Goal: Information Seeking & Learning: Learn about a topic

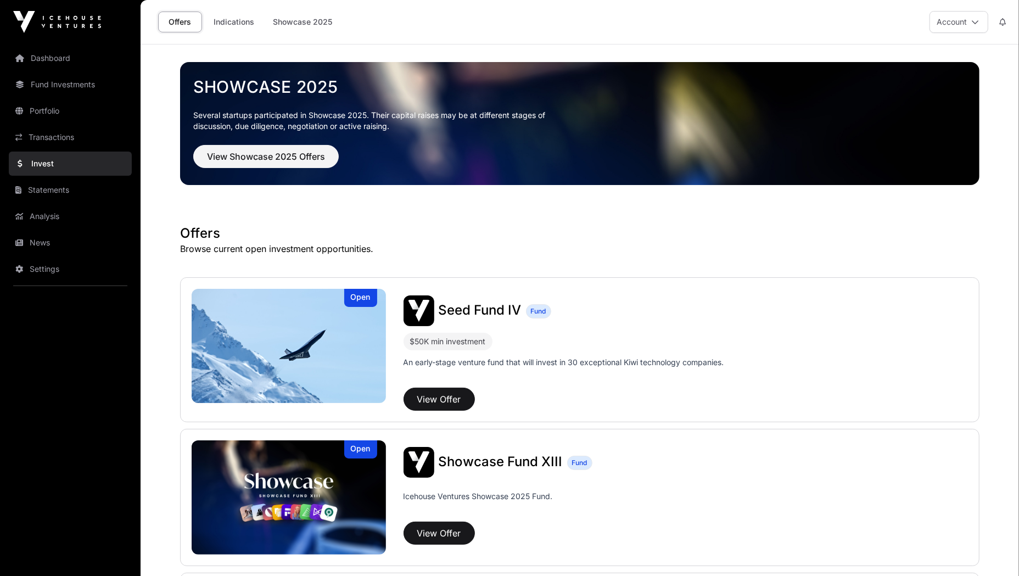
click at [58, 57] on link "Dashboard" at bounding box center [70, 58] width 123 height 24
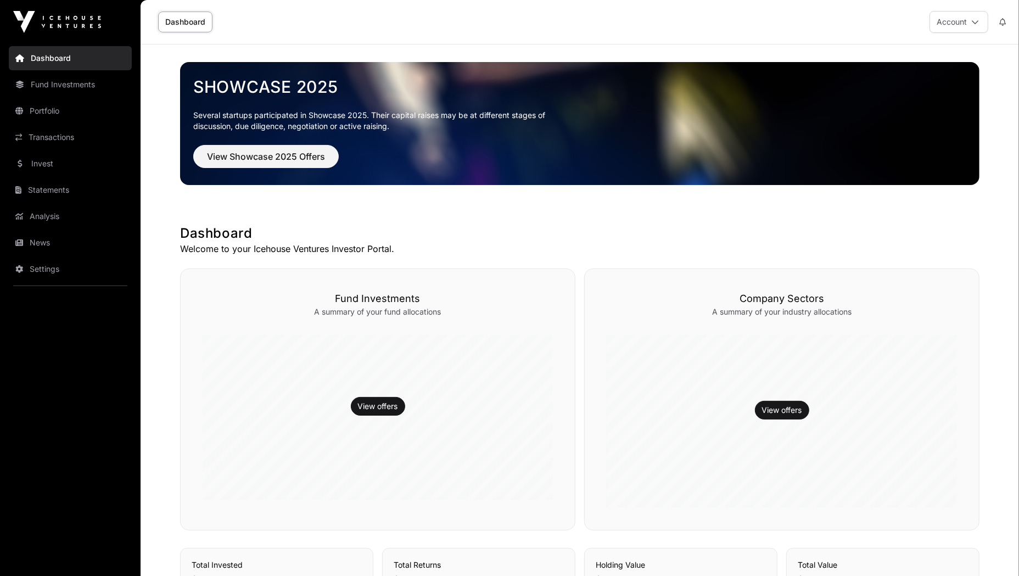
click at [982, 18] on button "Account" at bounding box center [959, 22] width 59 height 22
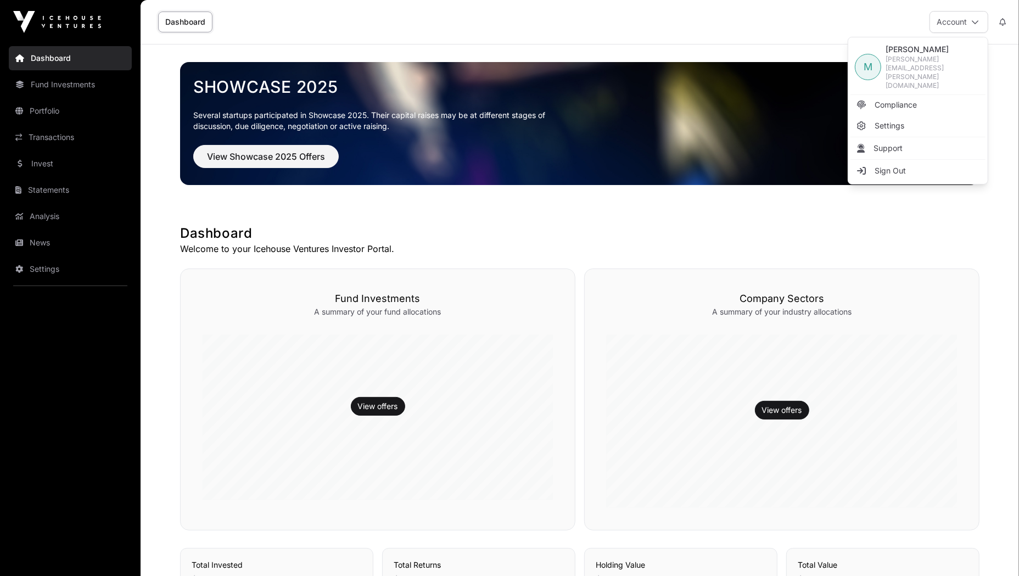
click at [976, 19] on icon at bounding box center [975, 22] width 8 height 8
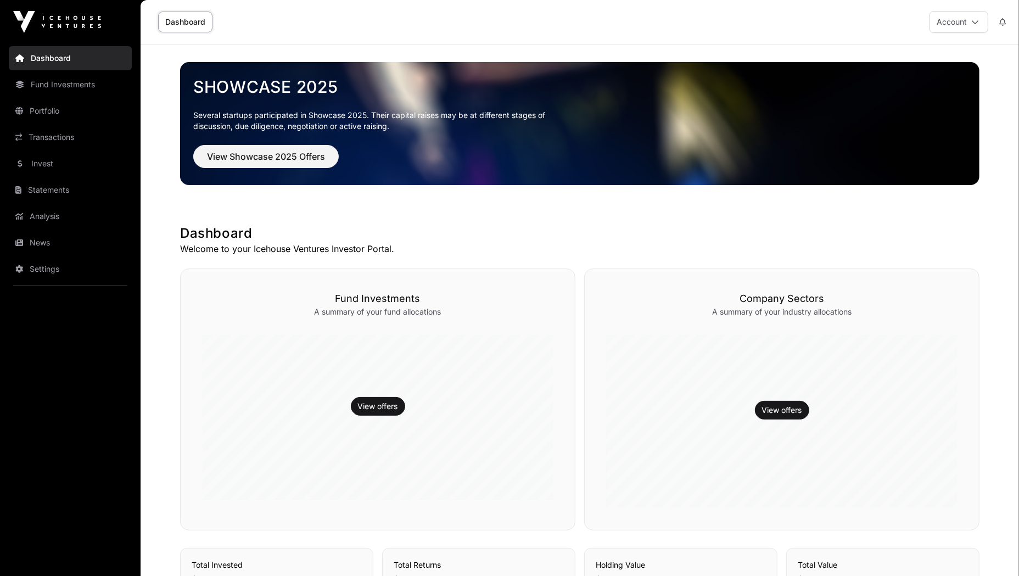
click at [60, 158] on link "Invest" at bounding box center [70, 164] width 123 height 24
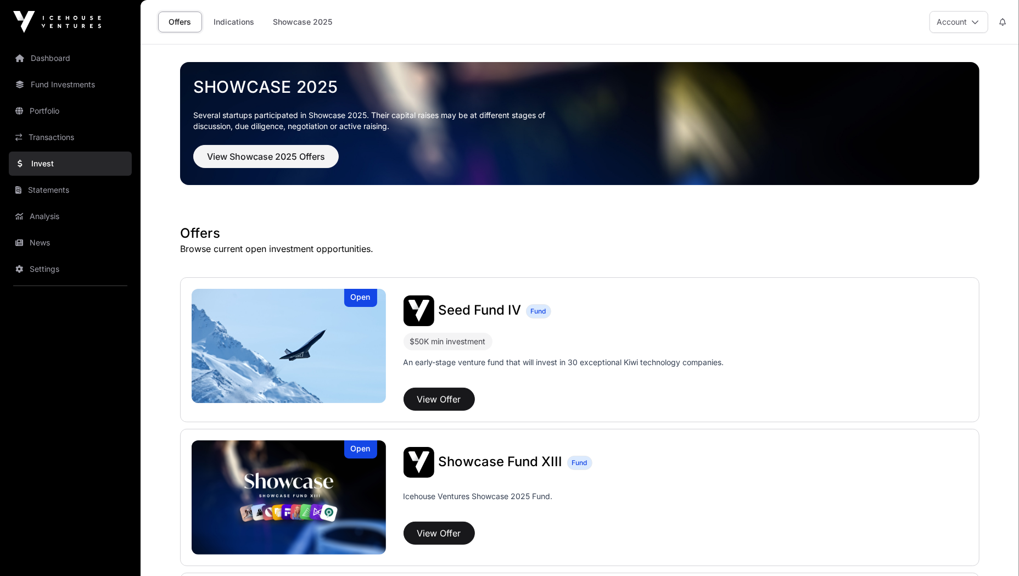
click at [234, 22] on link "Indications" at bounding box center [233, 22] width 55 height 21
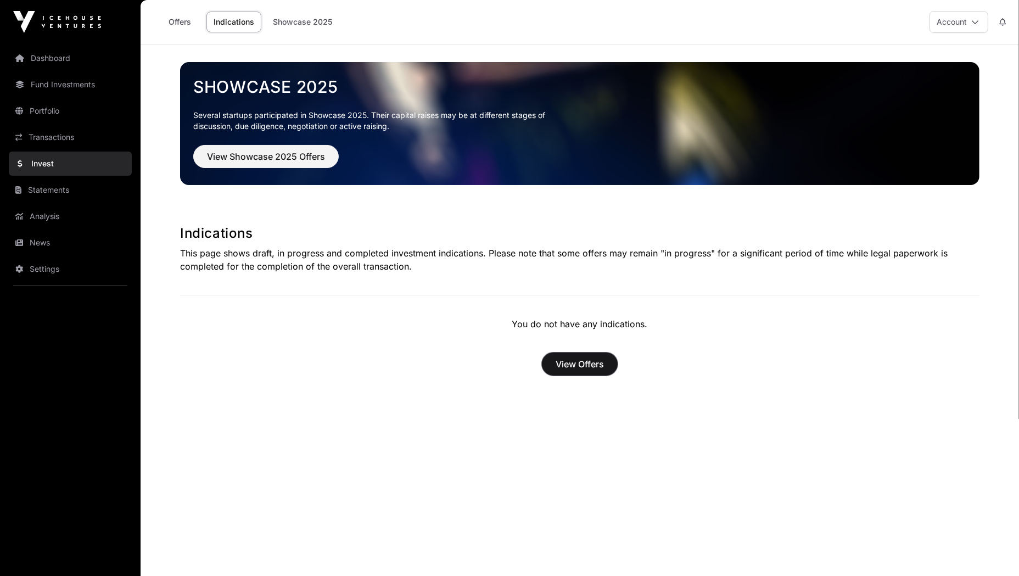
click at [590, 355] on button "View Offers" at bounding box center [580, 364] width 76 height 23
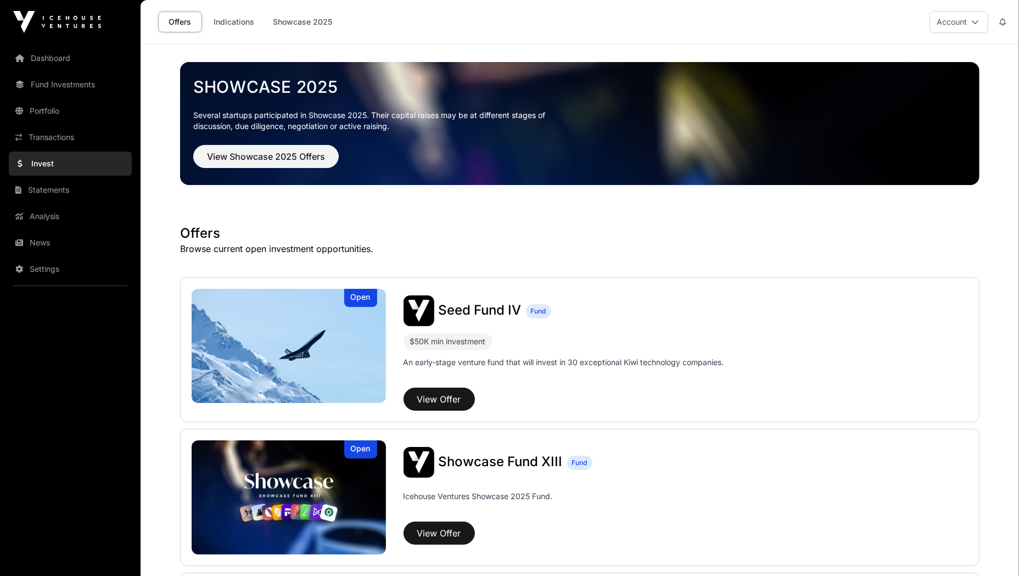
click at [312, 18] on link "Showcase 2025" at bounding box center [303, 22] width 74 height 21
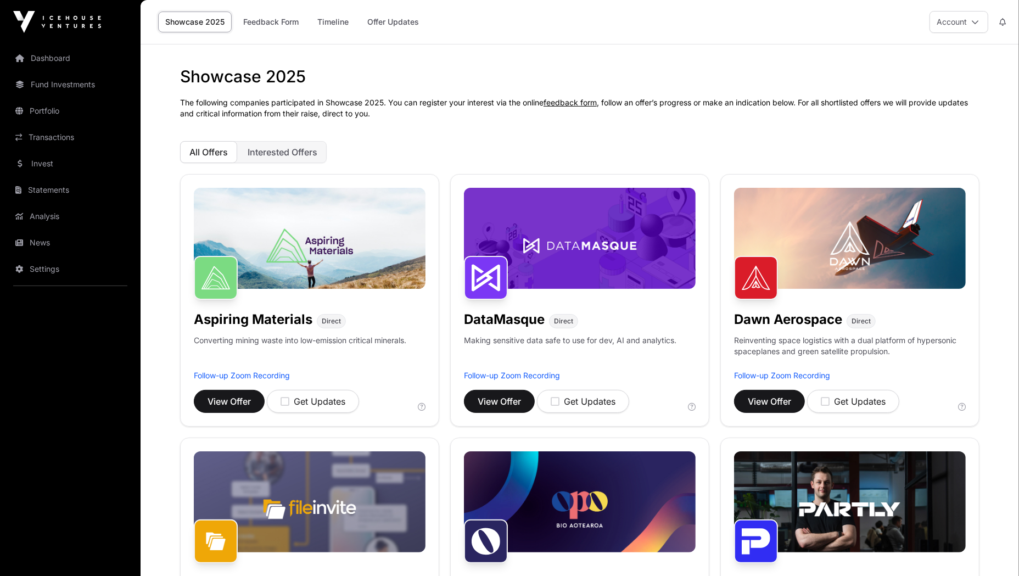
click at [84, 80] on link "Fund Investments" at bounding box center [70, 84] width 123 height 24
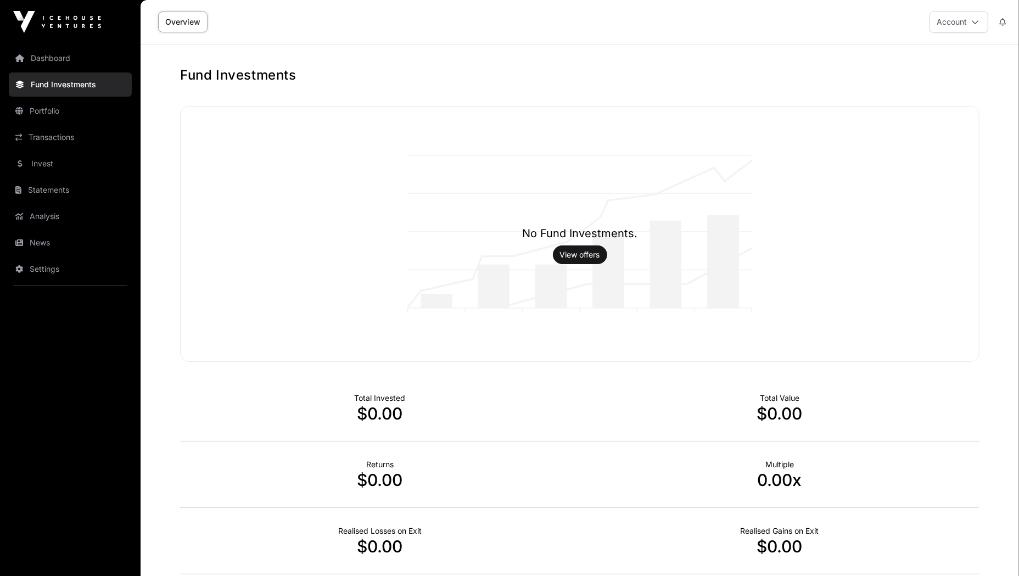
click at [68, 213] on link "Analysis" at bounding box center [70, 216] width 123 height 24
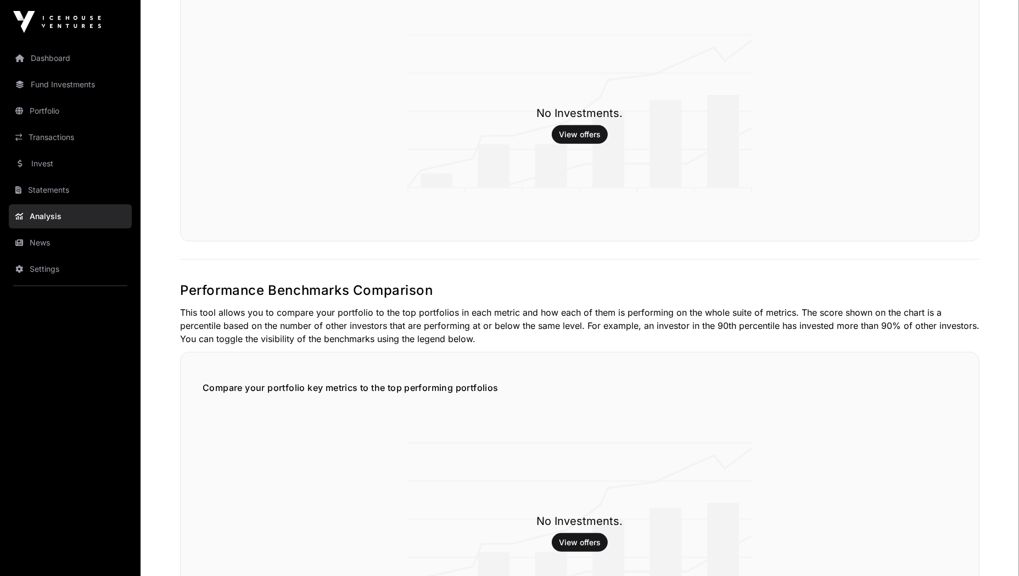
scroll to position [961, 0]
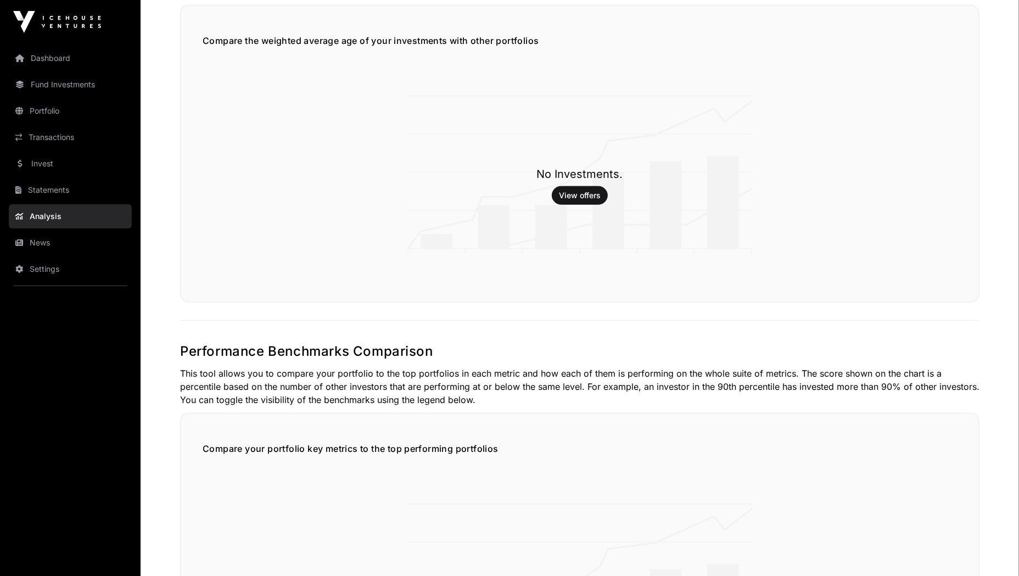
click at [44, 187] on link "Statements" at bounding box center [70, 190] width 123 height 24
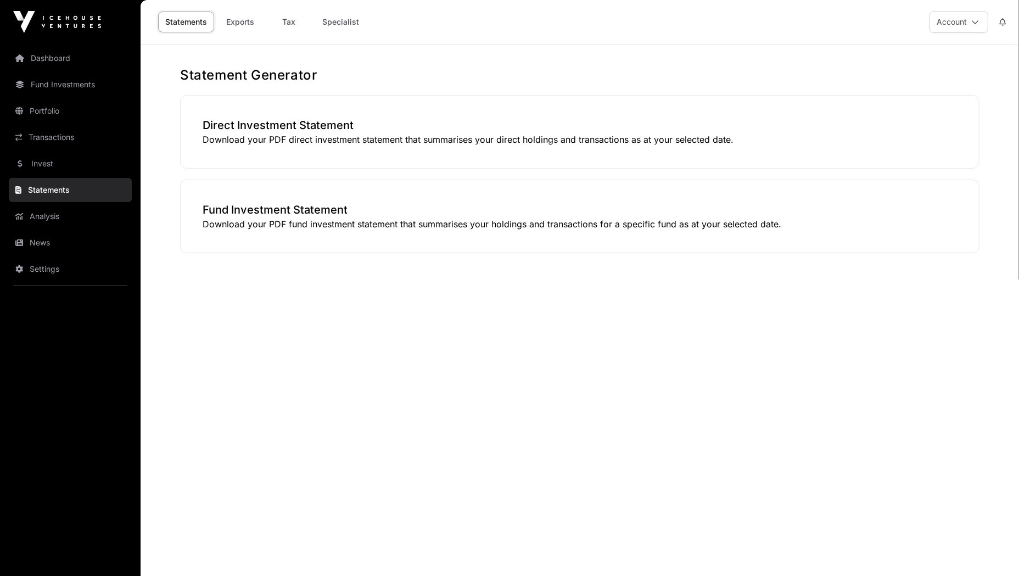
click at [51, 171] on link "Invest" at bounding box center [70, 164] width 123 height 24
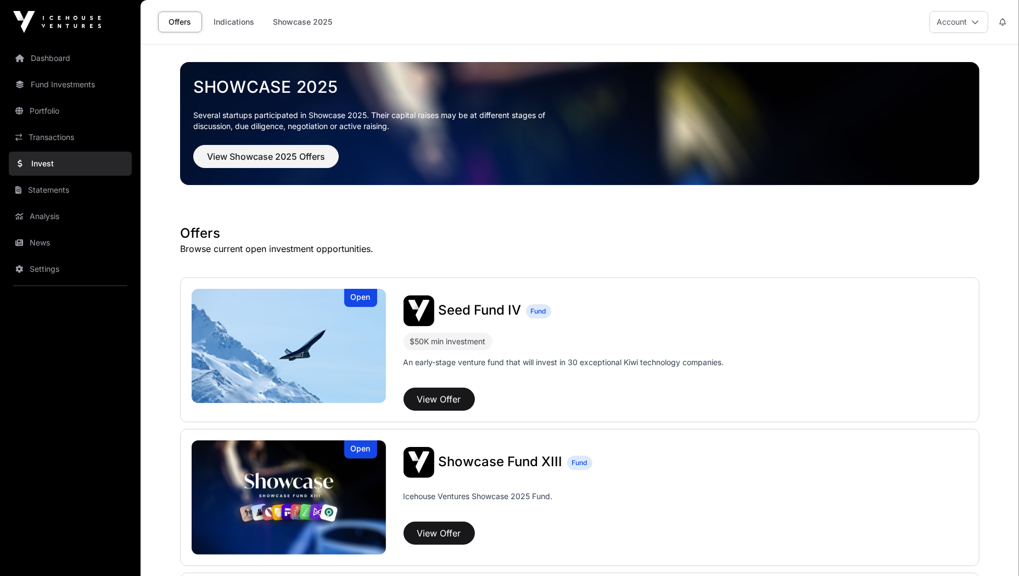
click at [70, 112] on link "Portfolio" at bounding box center [70, 111] width 123 height 24
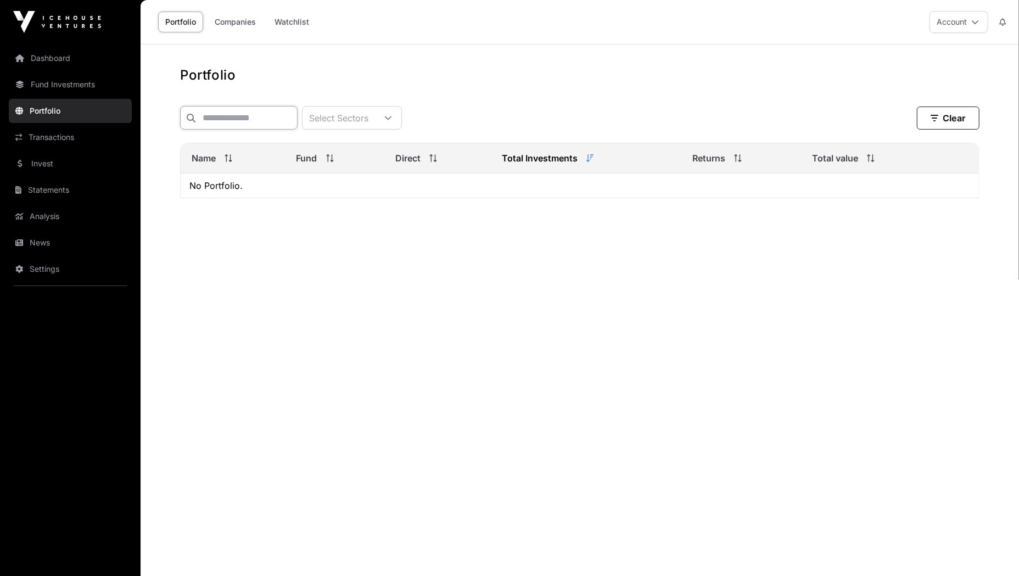
click at [283, 116] on input "text" at bounding box center [239, 118] width 118 height 24
click at [91, 64] on link "Dashboard" at bounding box center [70, 58] width 123 height 24
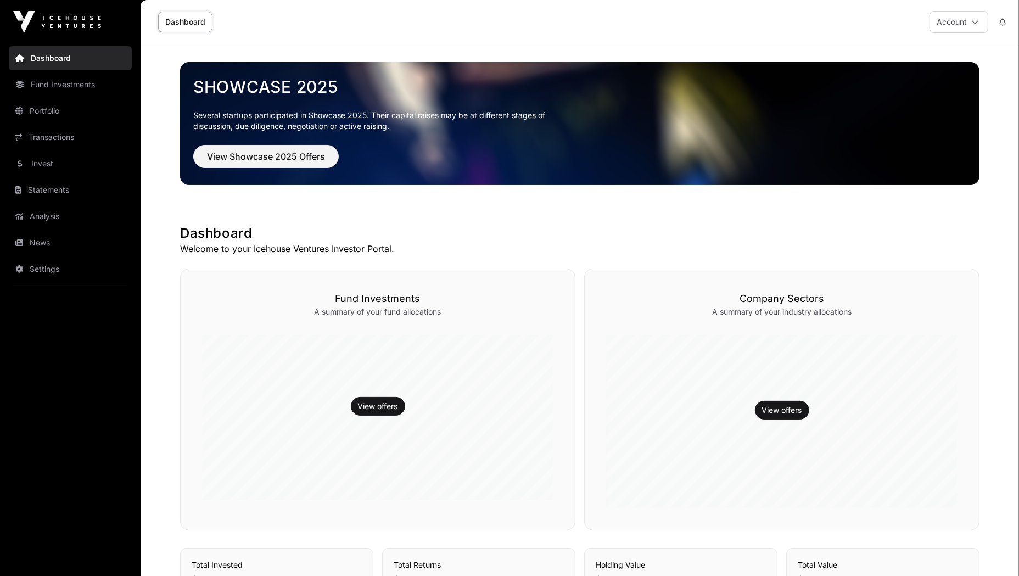
click at [66, 189] on link "Statements" at bounding box center [70, 190] width 123 height 24
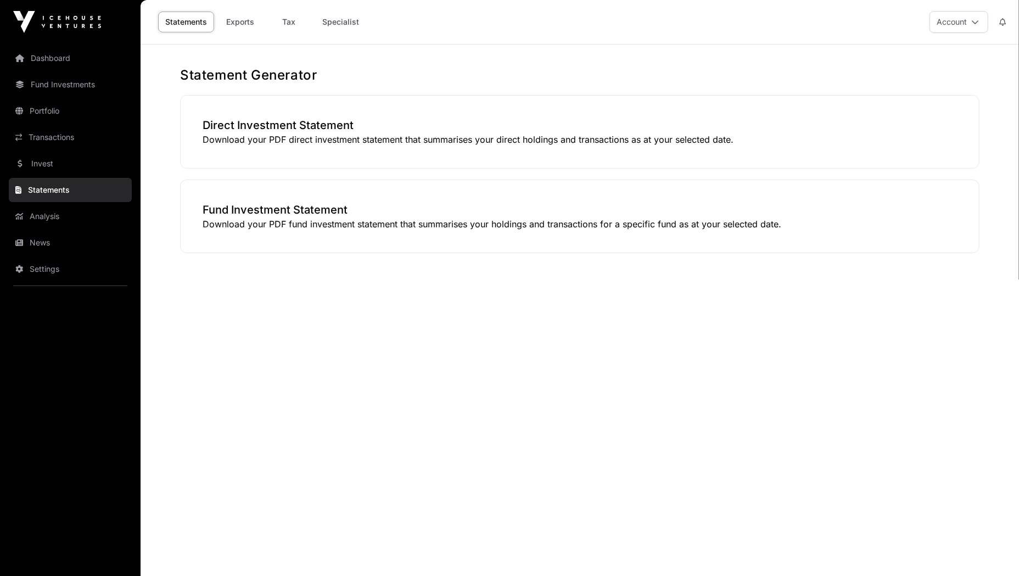
click at [65, 212] on link "Analysis" at bounding box center [70, 216] width 123 height 24
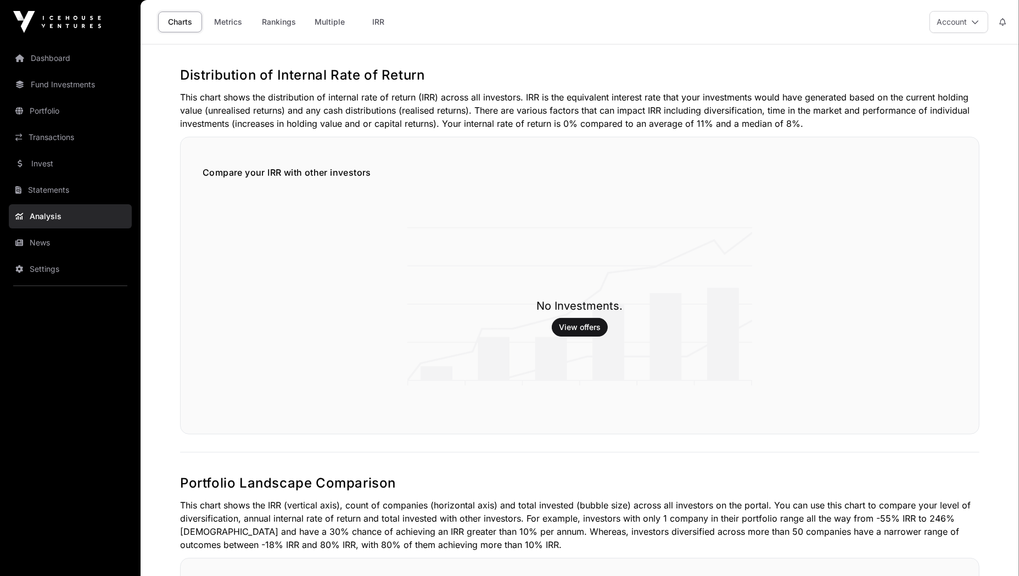
click at [75, 244] on link "News" at bounding box center [70, 243] width 123 height 24
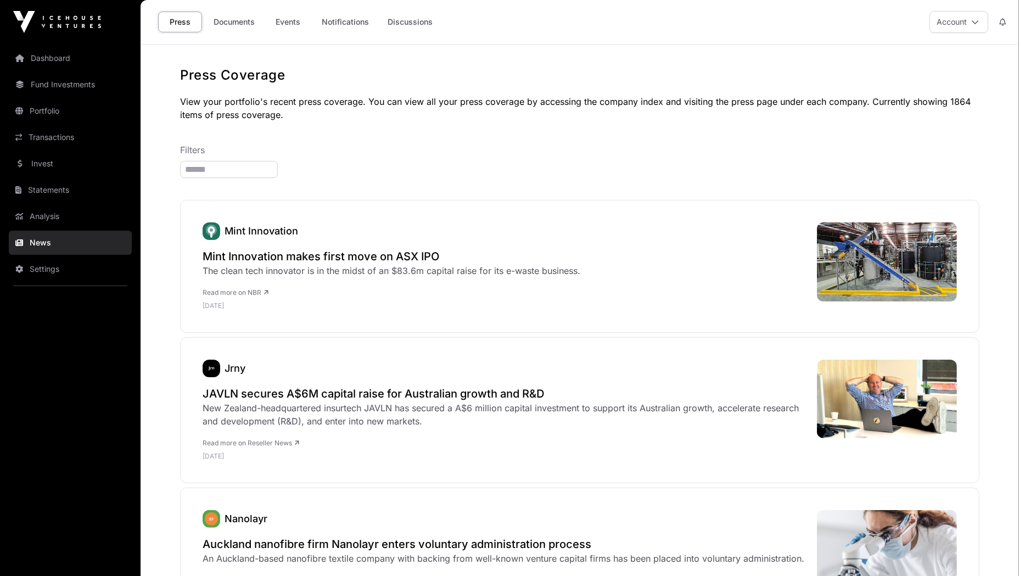
scroll to position [69, 0]
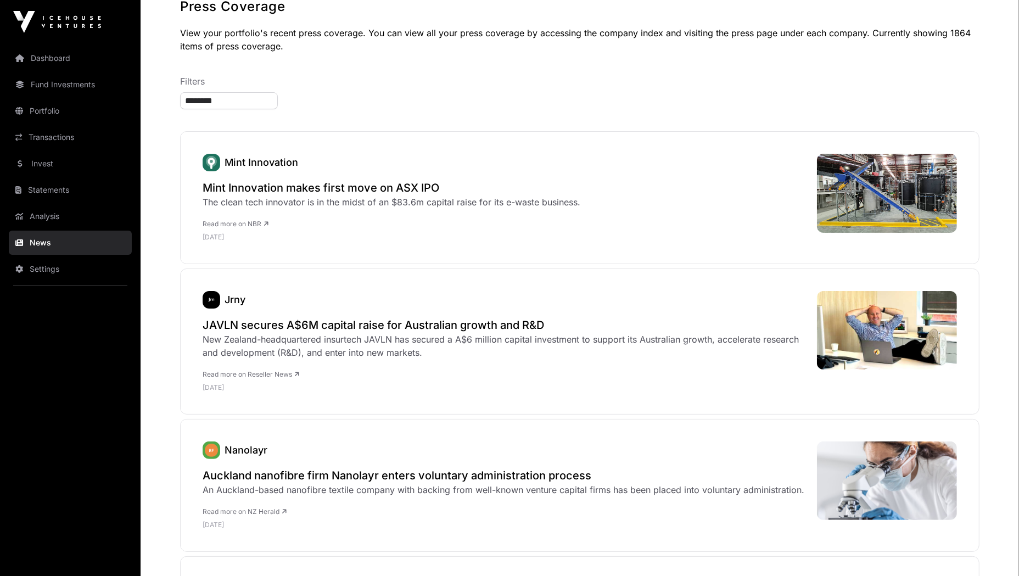
type input "*********"
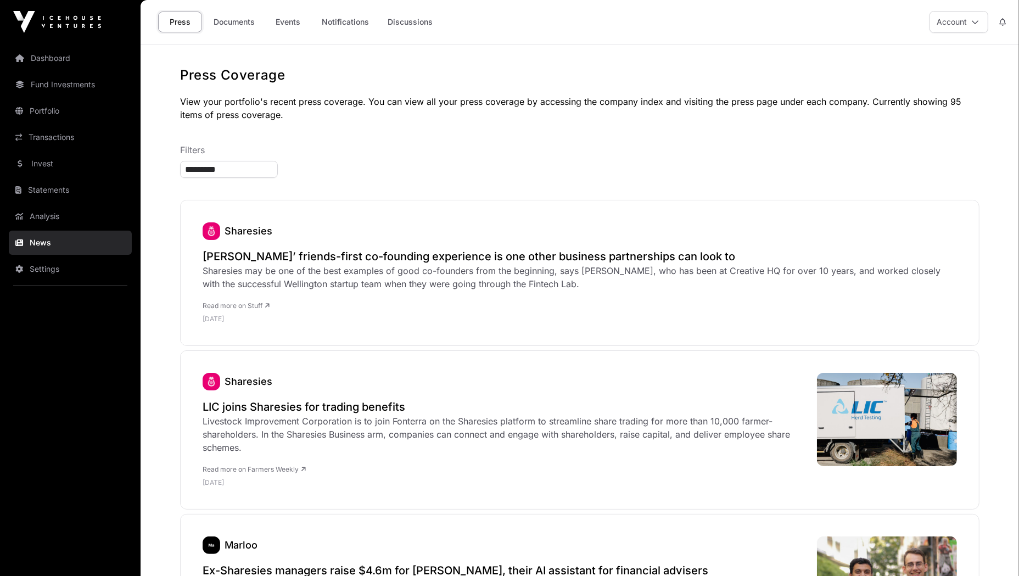
click at [256, 257] on h2 "[PERSON_NAME]’ friends-first co-founding experience is one other business partn…" at bounding box center [580, 256] width 754 height 15
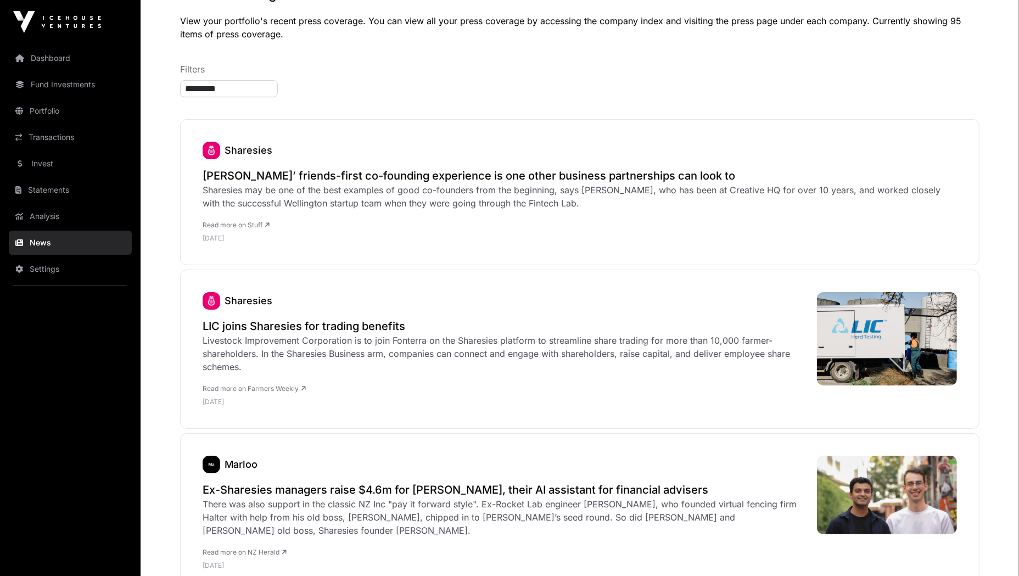
scroll to position [69, 0]
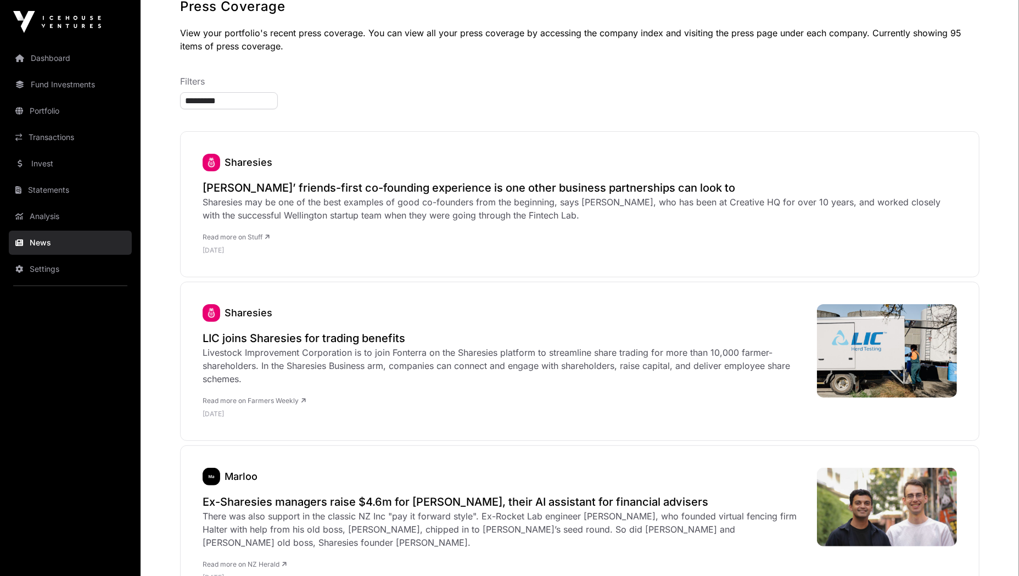
click at [58, 181] on link "Statements" at bounding box center [70, 190] width 123 height 24
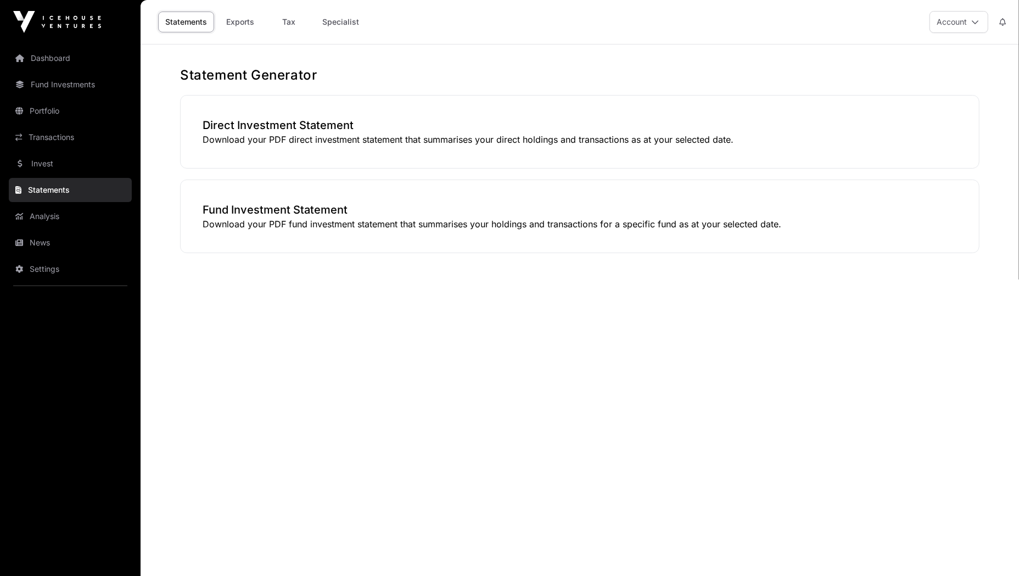
click at [66, 109] on link "Portfolio" at bounding box center [70, 111] width 123 height 24
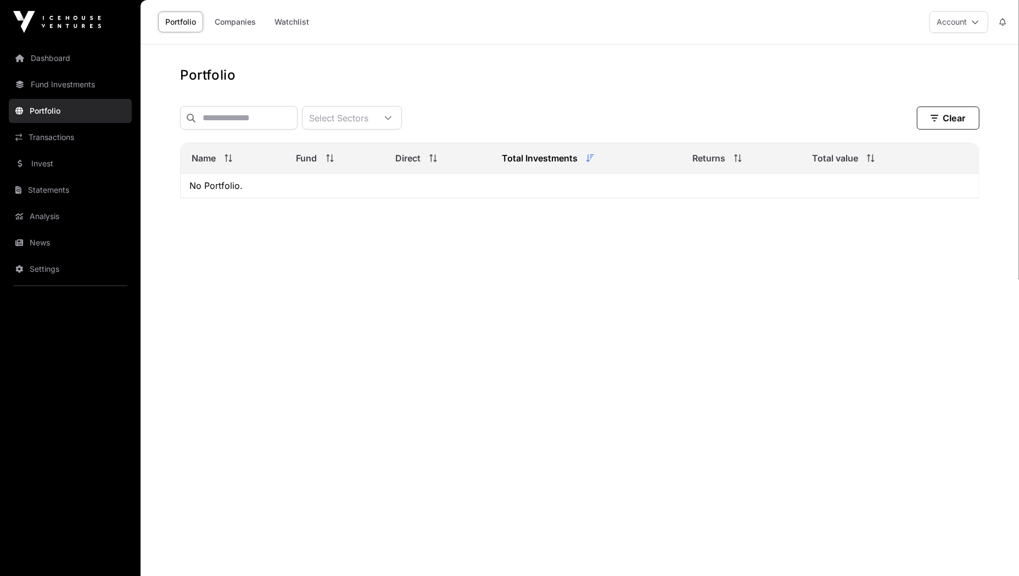
click at [232, 19] on link "Companies" at bounding box center [235, 22] width 55 height 21
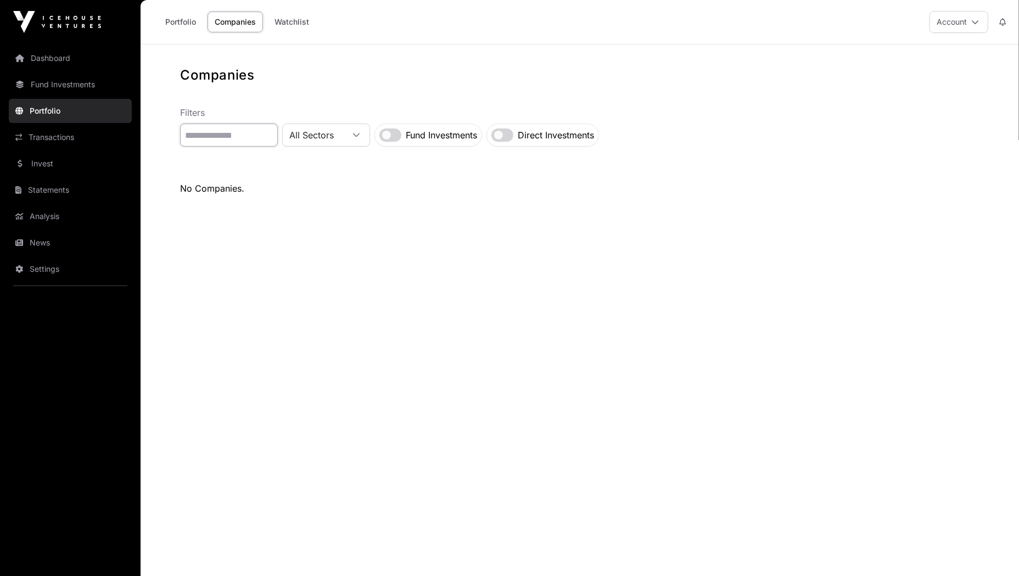
click at [227, 137] on input "text" at bounding box center [229, 135] width 98 height 23
type input "*********"
